Goal: Browse casually

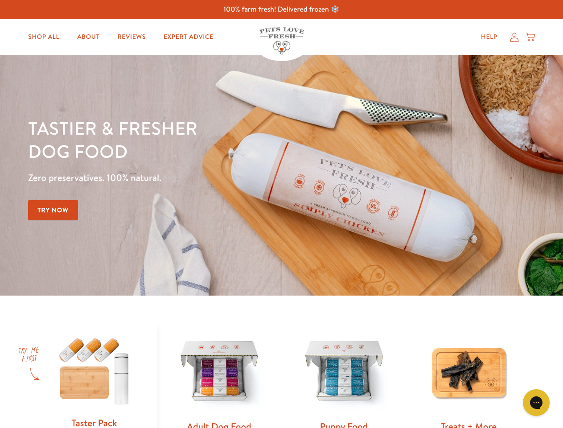
click at [281, 214] on div "Tastier & fresher dog food Zero preservatives. 100% natural. Try Now" at bounding box center [197, 175] width 338 height 118
click at [536, 402] on icon "Gorgias live chat" at bounding box center [536, 402] width 8 height 8
